Goal: Transaction & Acquisition: Purchase product/service

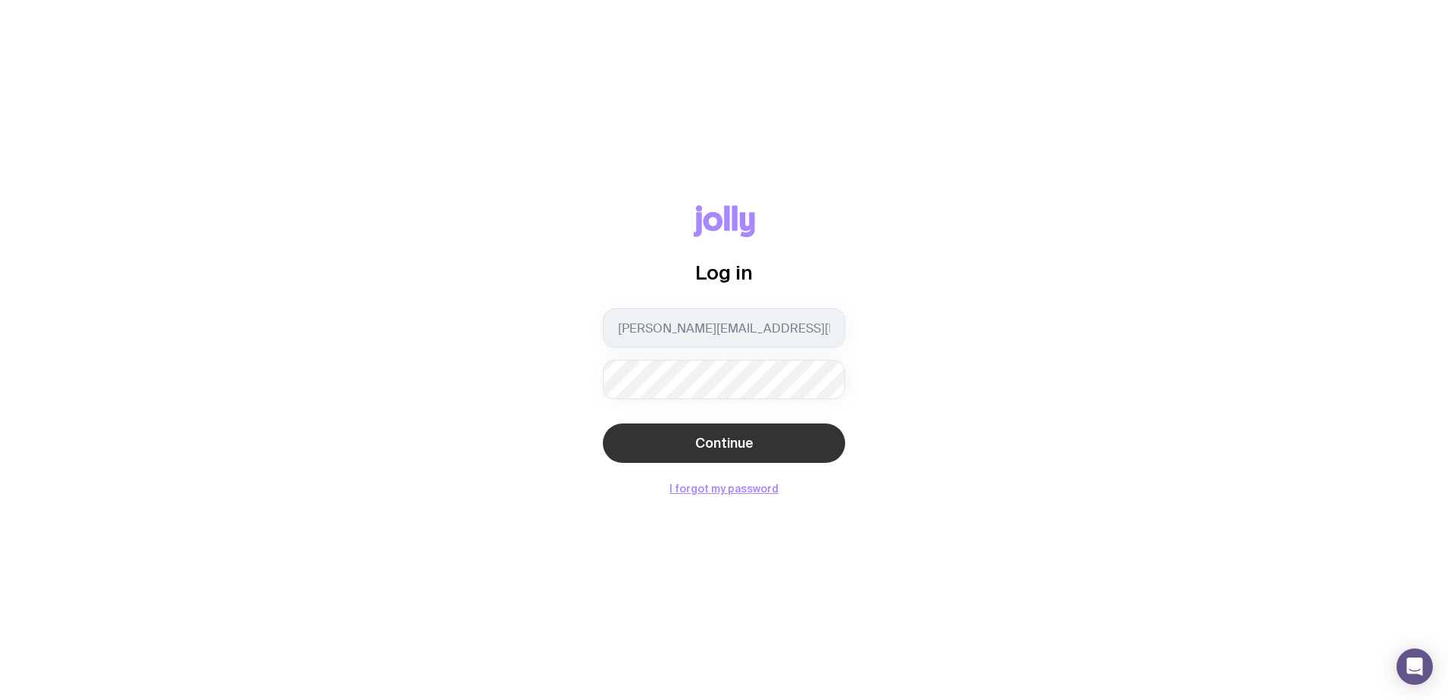
click at [752, 456] on button "Continue" at bounding box center [724, 442] width 242 height 39
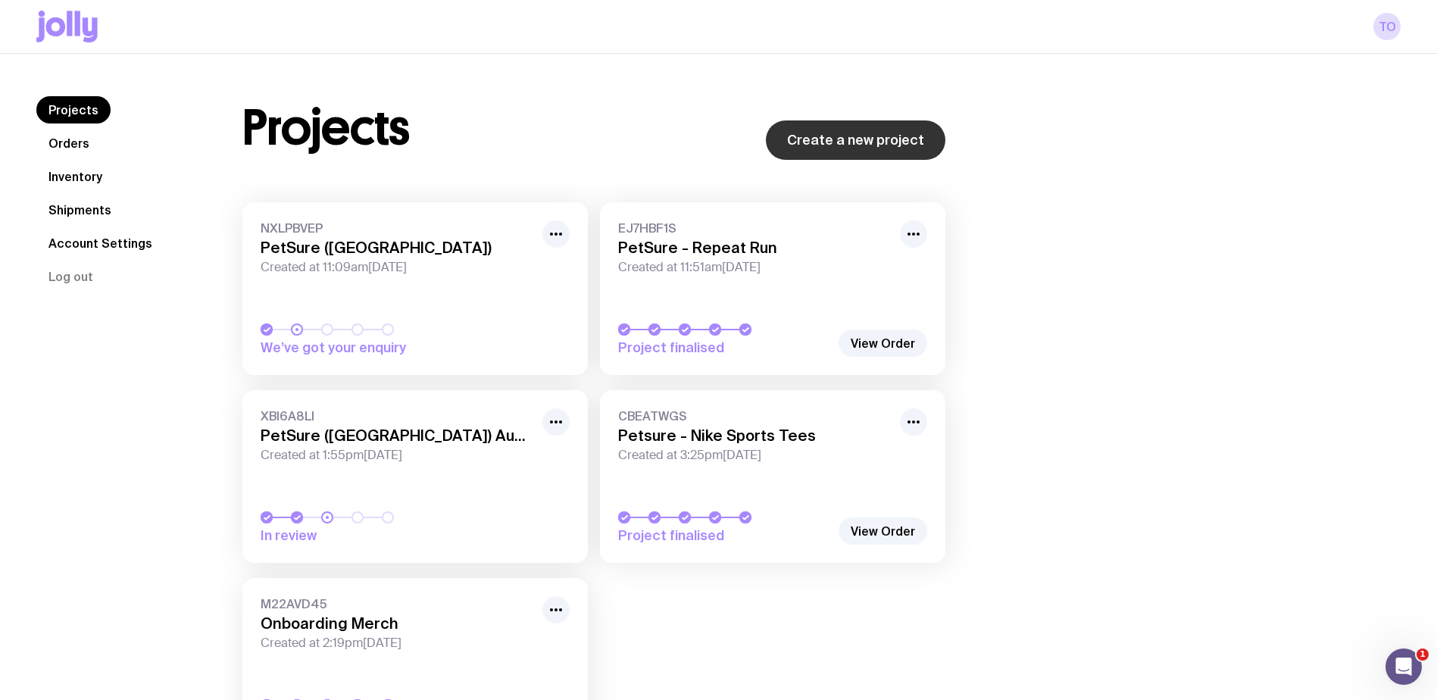
click at [839, 148] on link "Create a new project" at bounding box center [856, 139] width 180 height 39
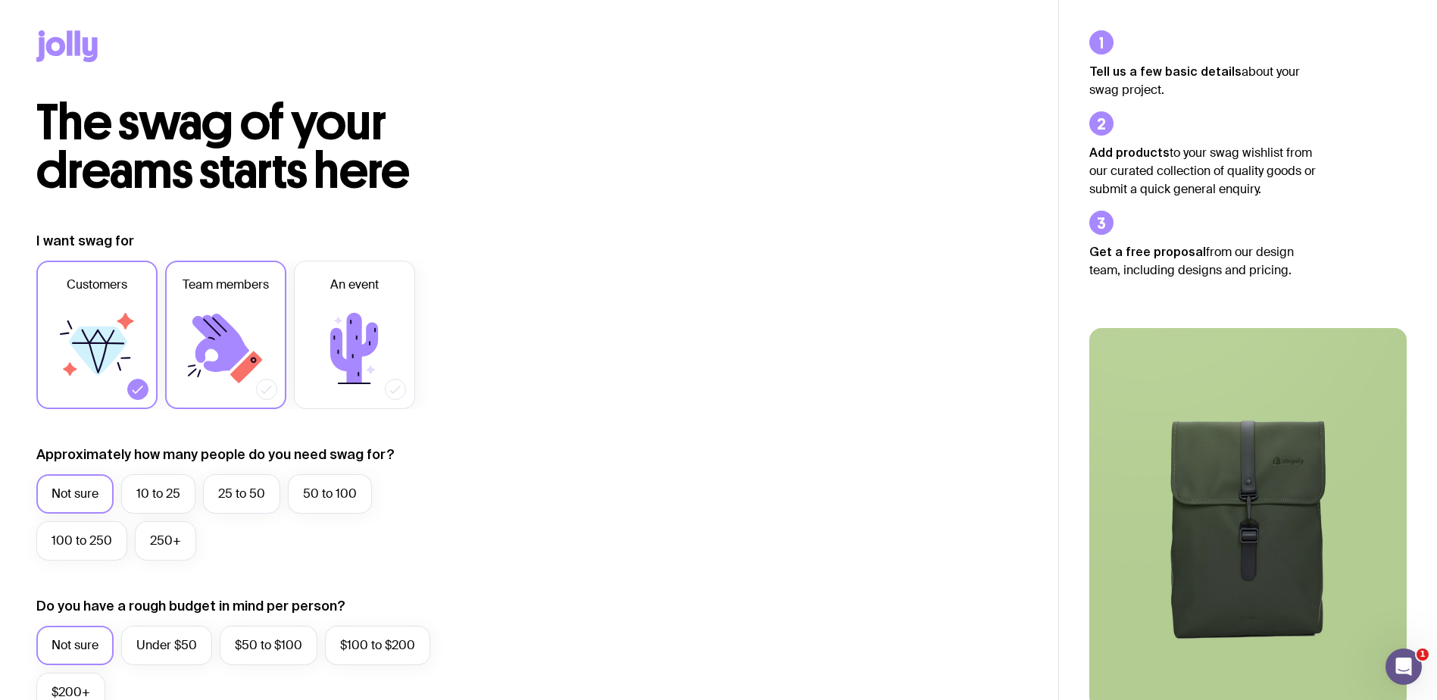
click at [206, 348] on icon at bounding box center [220, 343] width 57 height 58
click at [0, 0] on input "Team members" at bounding box center [0, 0] width 0 height 0
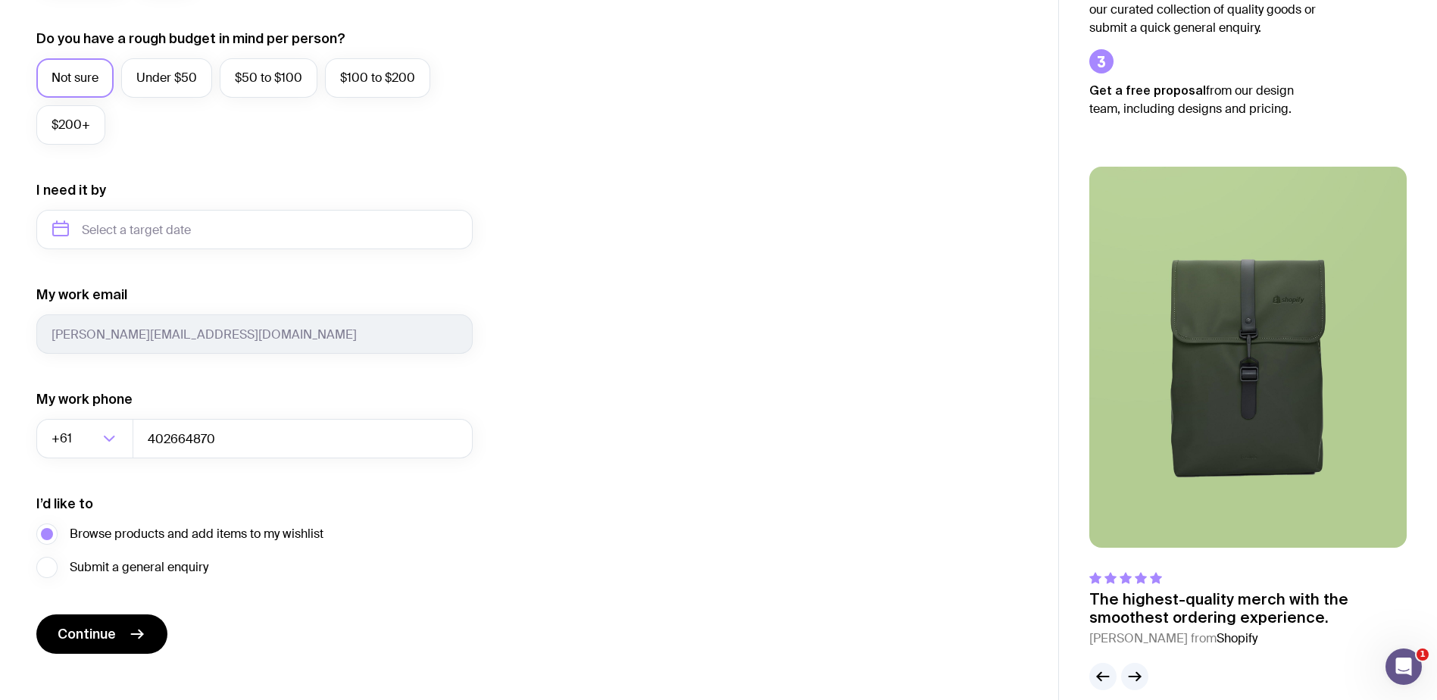
scroll to position [588, 0]
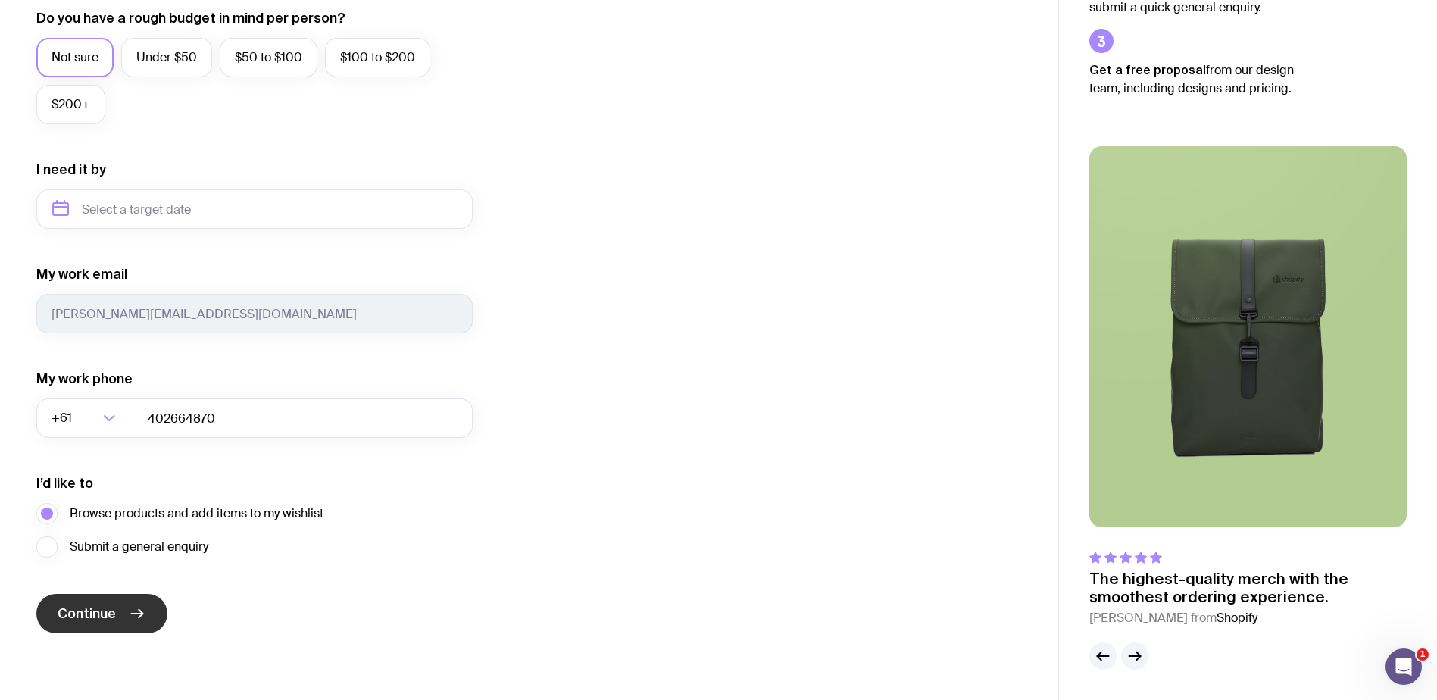
click at [118, 617] on button "Continue" at bounding box center [101, 613] width 131 height 39
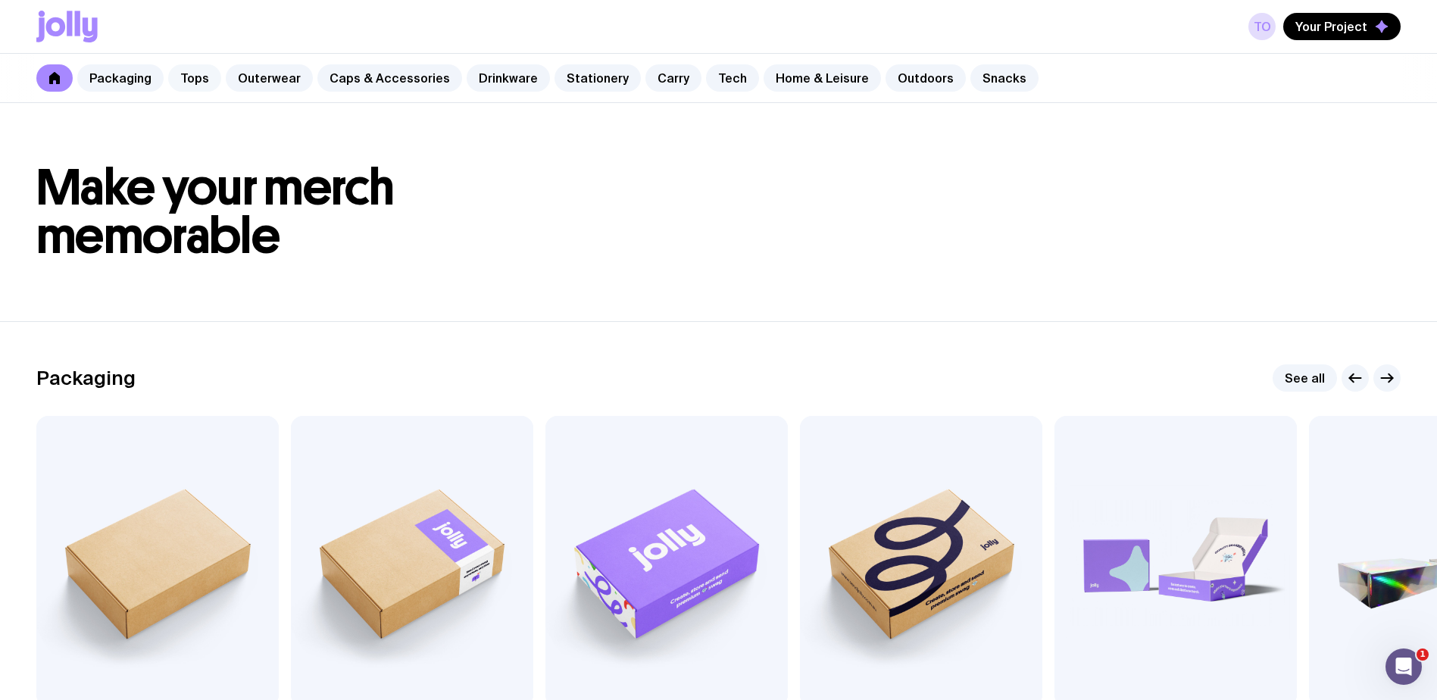
click at [209, 80] on link "Tops" at bounding box center [194, 77] width 53 height 27
click at [189, 77] on link "Tops" at bounding box center [194, 77] width 53 height 27
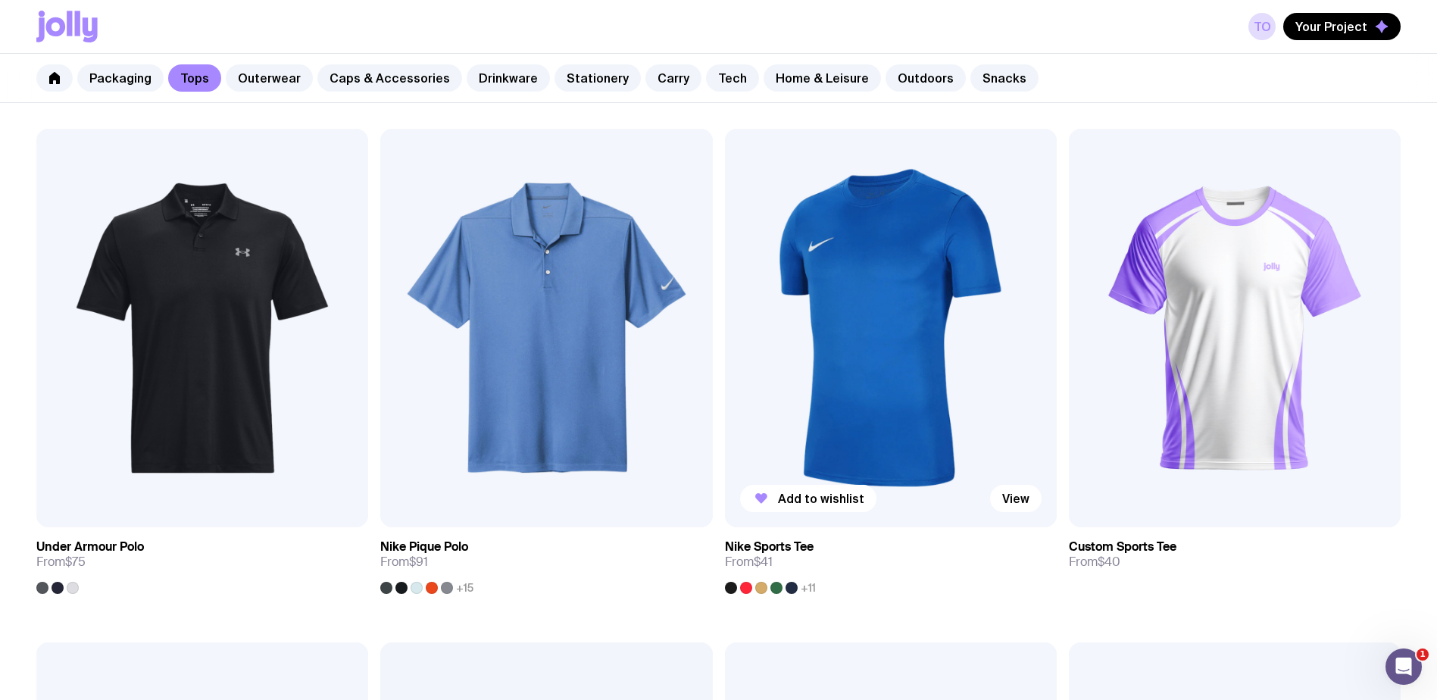
scroll to position [1288, 0]
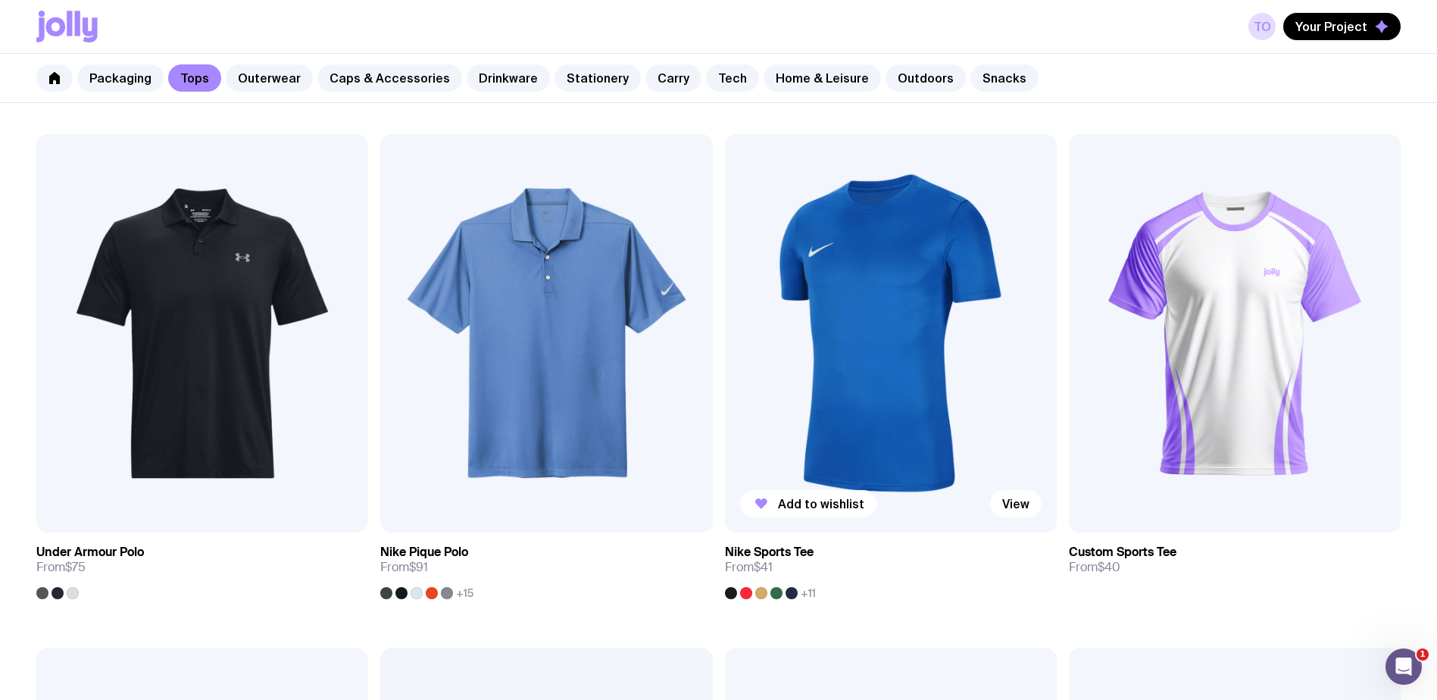
click at [859, 308] on img at bounding box center [891, 333] width 332 height 398
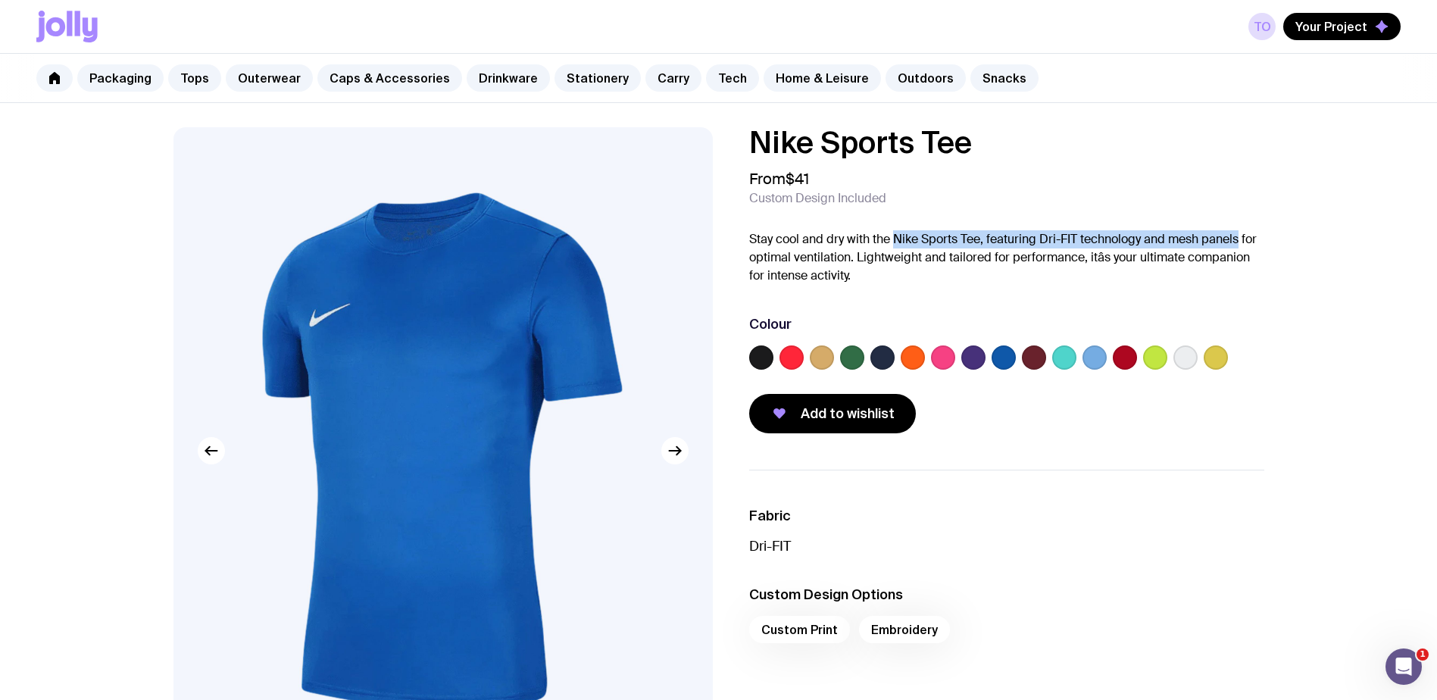
drag, startPoint x: 893, startPoint y: 236, endPoint x: 1242, endPoint y: 239, distance: 348.5
click at [1242, 239] on p "Stay cool and dry with the Nike Sports Tee, featuring Dri-FIT technology and me…" at bounding box center [1006, 257] width 515 height 55
copy p "Nike Sports Tee, featuring Dri-FIT technology and mesh panels"
